Goal: Task Accomplishment & Management: Use online tool/utility

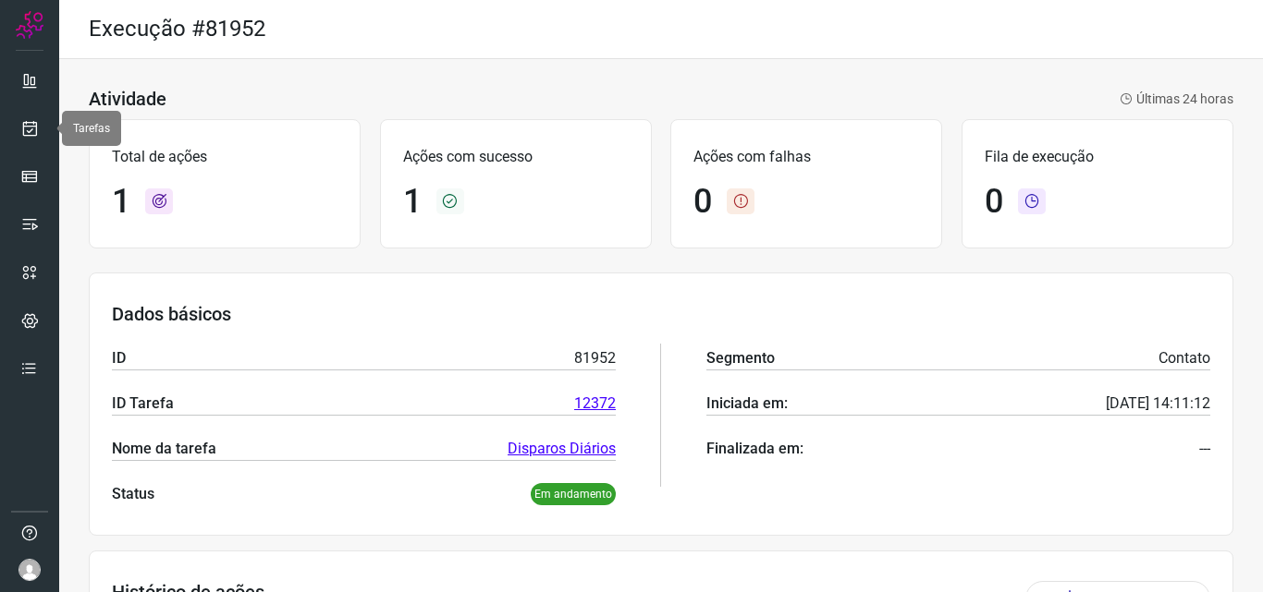
click at [21, 123] on icon at bounding box center [29, 128] width 19 height 18
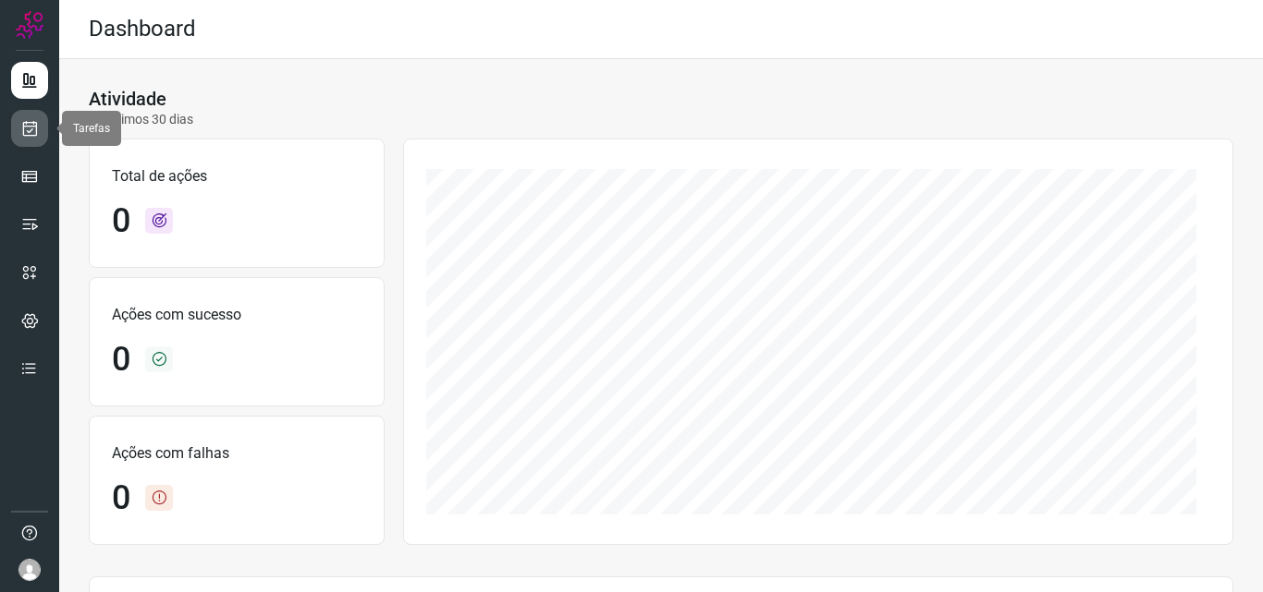
click at [11, 133] on link at bounding box center [29, 128] width 37 height 37
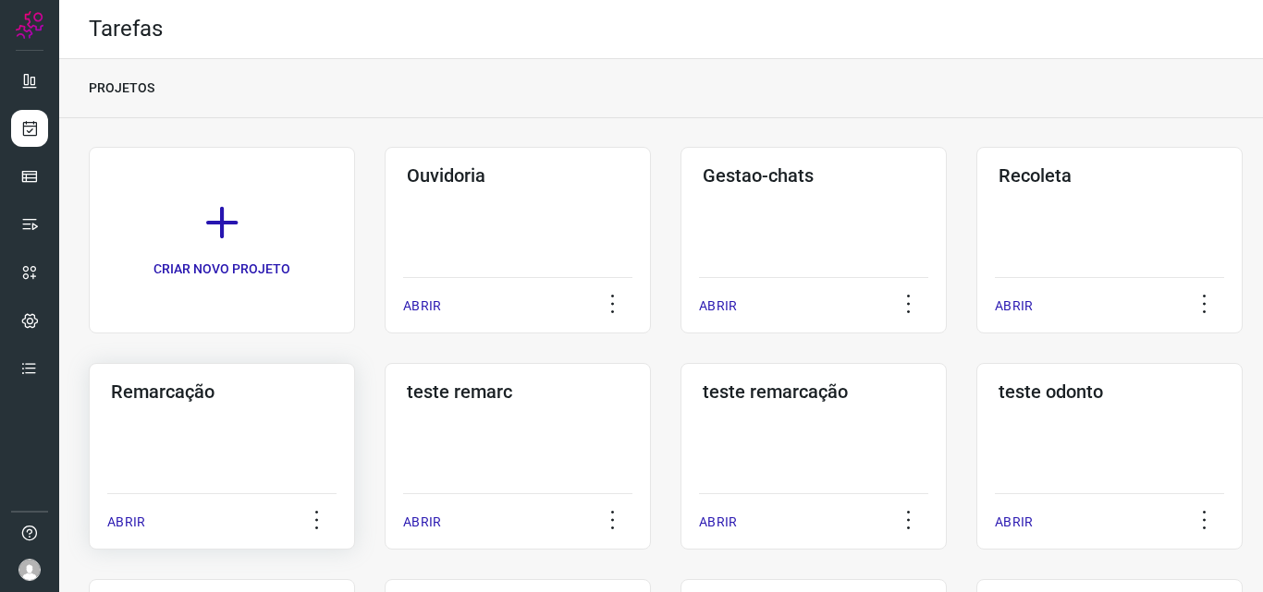
click at [287, 393] on h3 "Remarcação" at bounding box center [222, 392] width 222 height 22
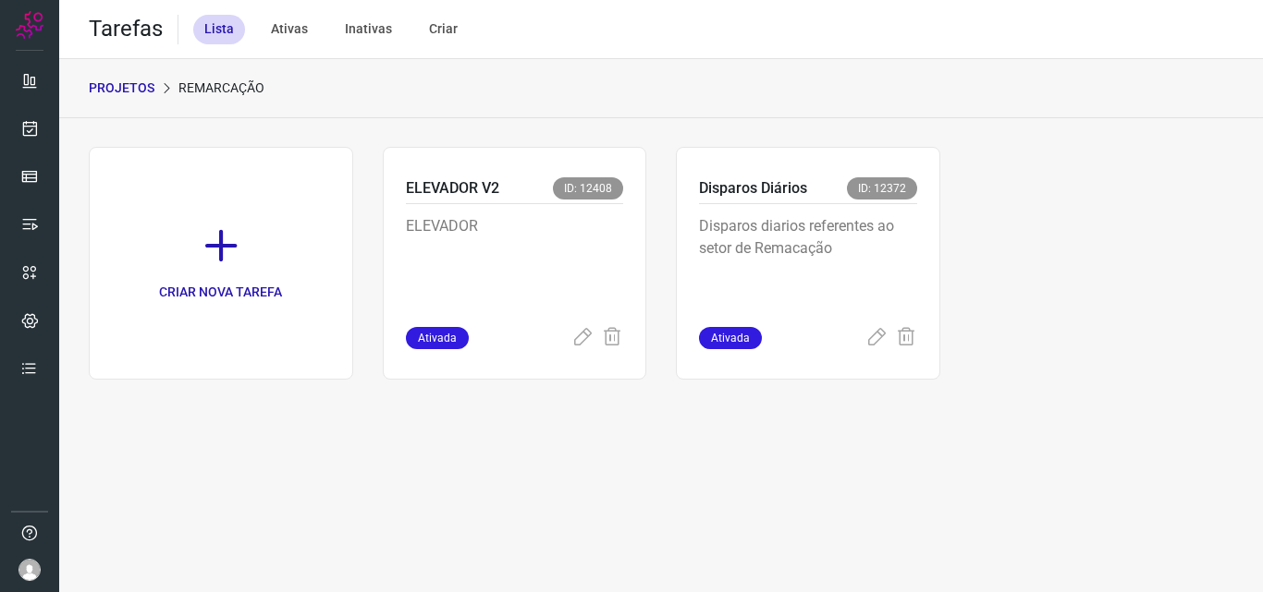
click at [814, 235] on p "Disparos diarios referentes ao setor de Remacação" at bounding box center [808, 261] width 218 height 92
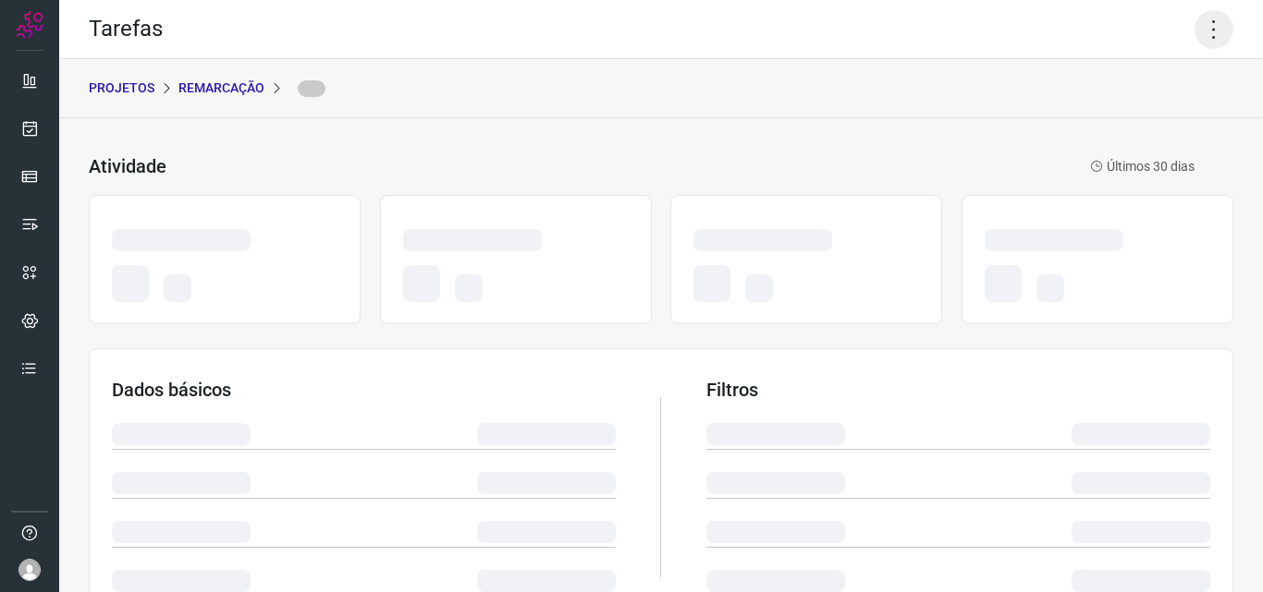
click at [1203, 19] on icon at bounding box center [1213, 29] width 39 height 39
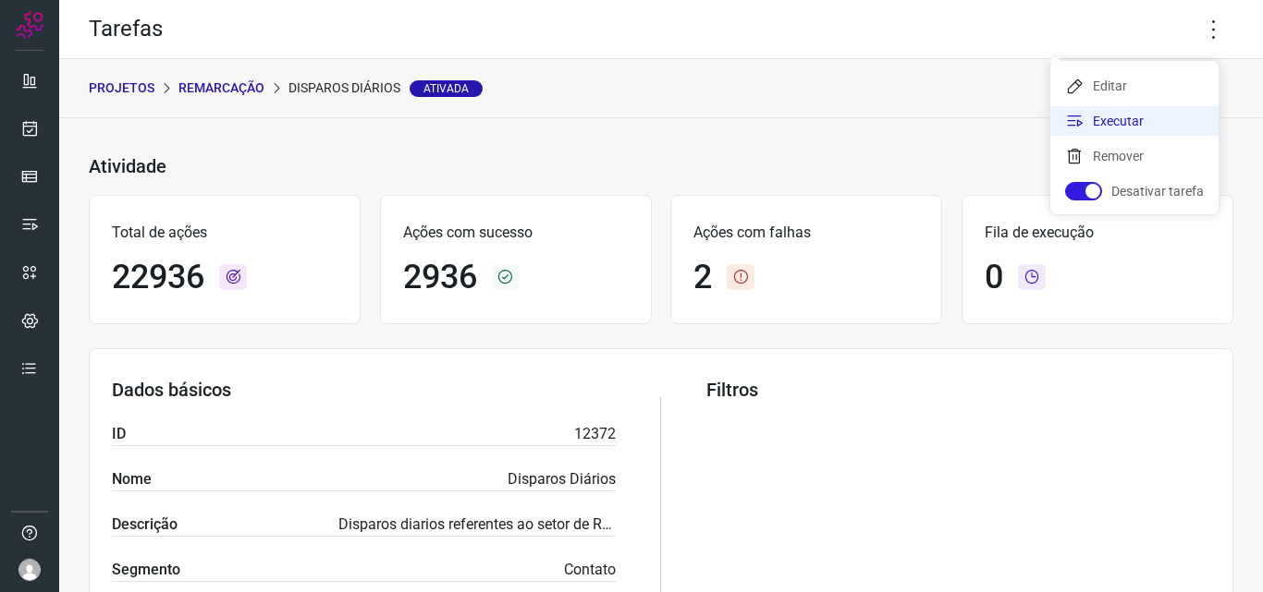
click at [1149, 116] on li "Executar" at bounding box center [1134, 121] width 168 height 30
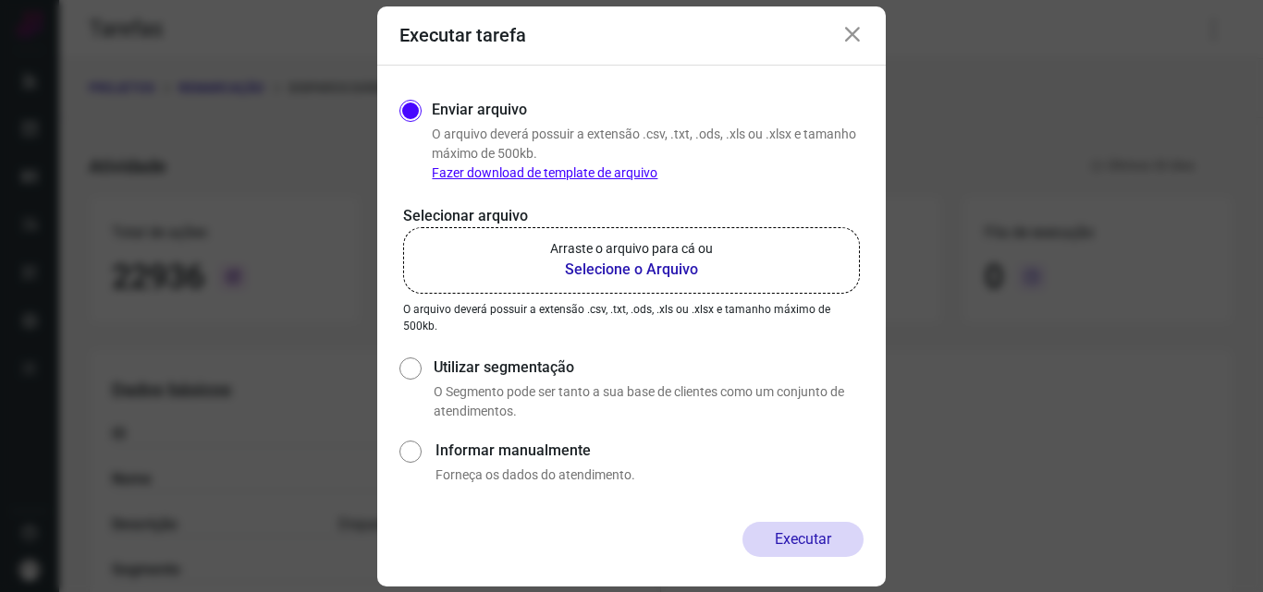
click at [569, 257] on p "Arraste o arquivo para cá ou" at bounding box center [631, 248] width 163 height 19
click at [0, 0] on input "Arraste o arquivo para cá ou Selecione o Arquivo" at bounding box center [0, 0] width 0 height 0
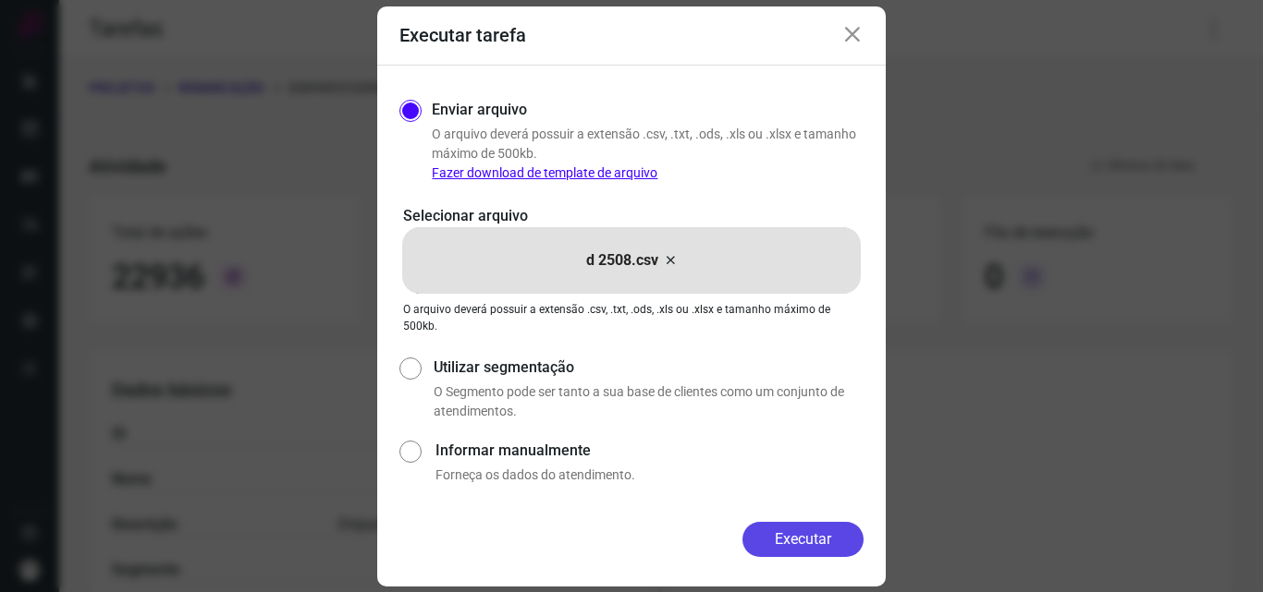
click at [808, 552] on button "Executar" at bounding box center [802, 539] width 121 height 35
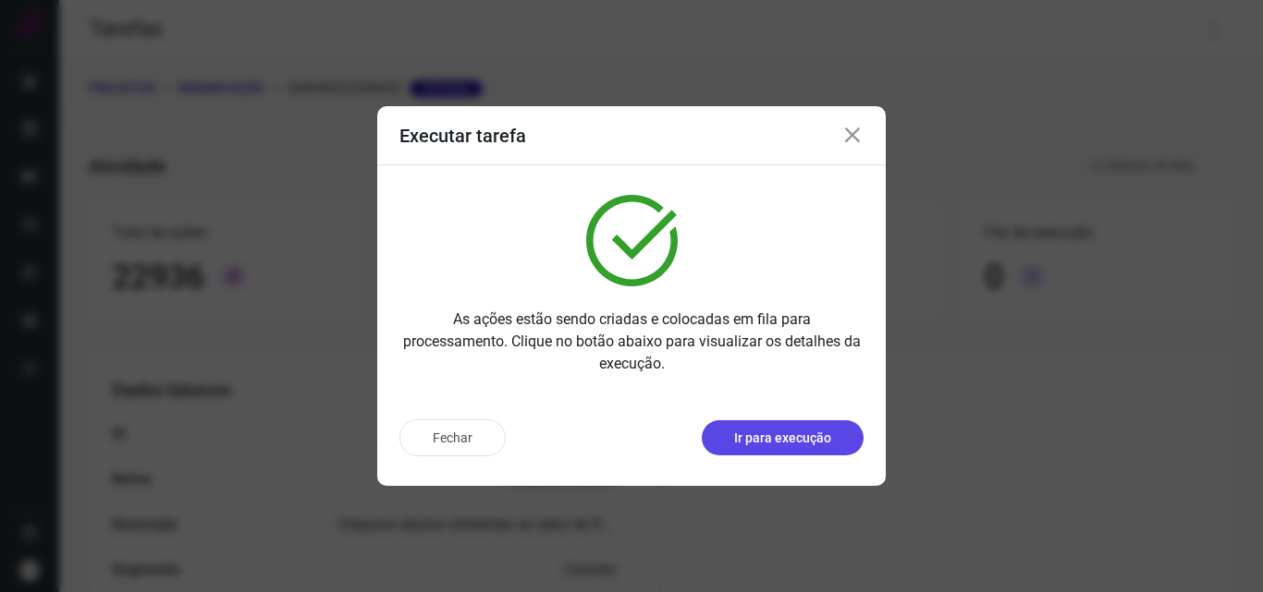
click at [808, 426] on button "Ir para execução" at bounding box center [783, 438] width 162 height 35
